Goal: Information Seeking & Learning: Understand process/instructions

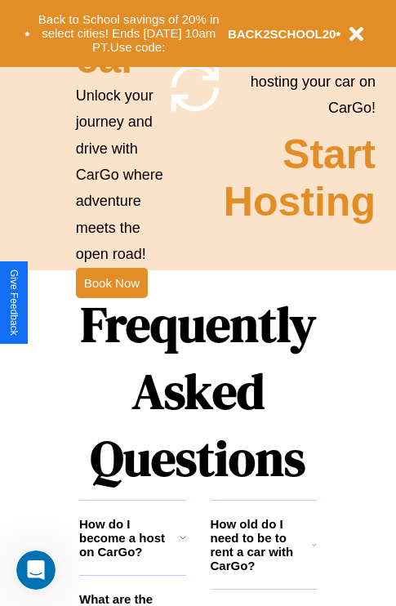
scroll to position [1980, 0]
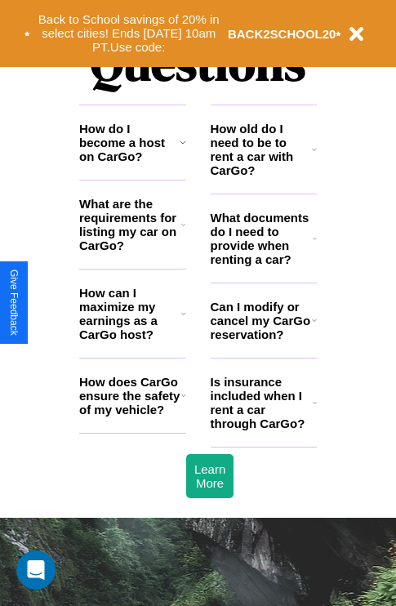
click at [263, 265] on h3 "What documents do I need to provide when renting a car?" at bounding box center [262, 239] width 103 height 56
click at [132, 251] on h3 "What are the requirements for listing my car on CarGo?" at bounding box center [130, 225] width 102 height 56
click at [183, 402] on icon at bounding box center [183, 395] width 5 height 13
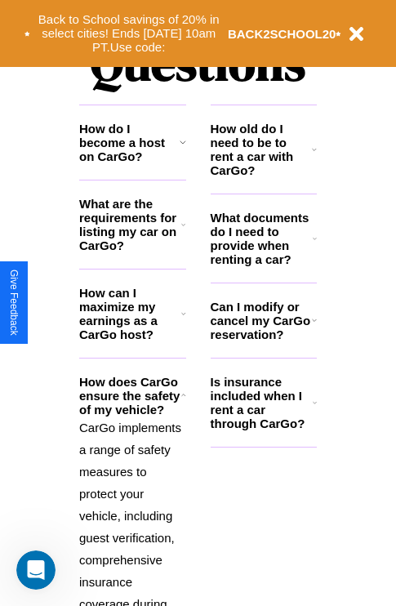
click at [182, 149] on icon at bounding box center [183, 142] width 7 height 13
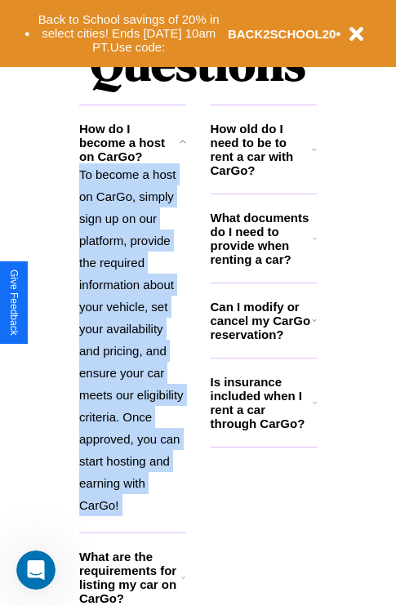
scroll to position [2074, 0]
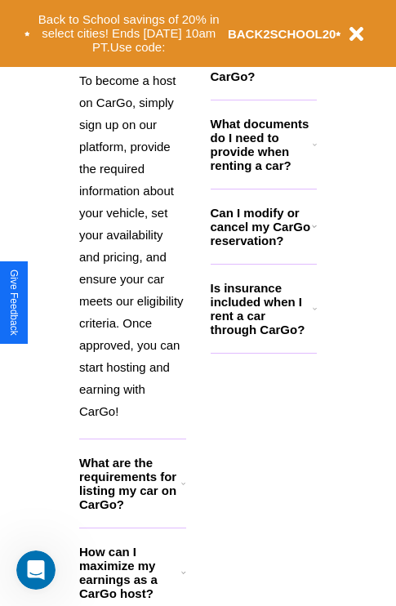
click at [183, 579] on icon at bounding box center [183, 572] width 5 height 13
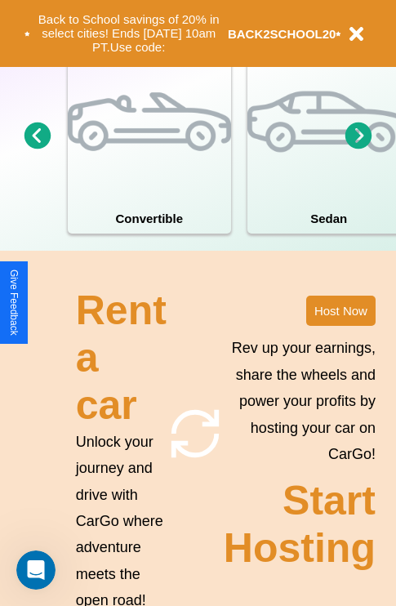
scroll to position [252, 0]
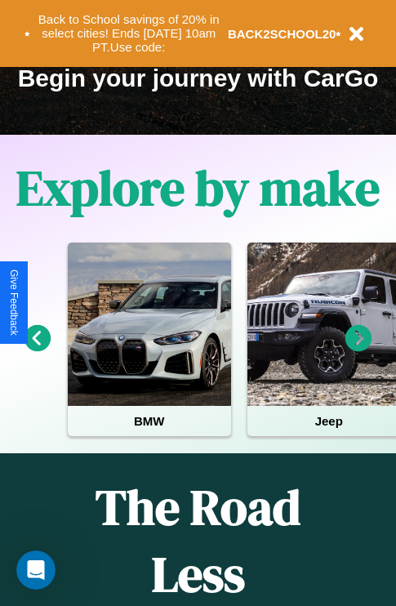
click at [359, 350] on icon at bounding box center [359, 338] width 27 height 27
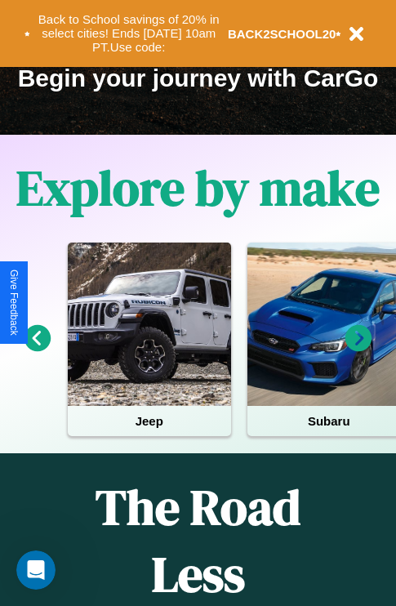
click at [359, 350] on icon at bounding box center [359, 338] width 27 height 27
